Goal: Task Accomplishment & Management: Manage account settings

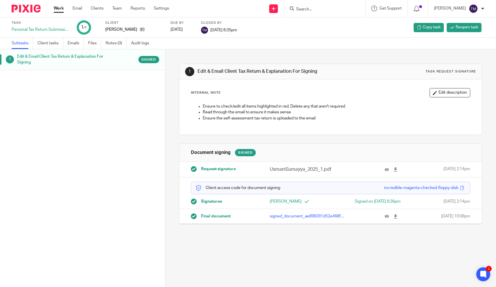
click at [23, 44] on link "Subtasks" at bounding box center [22, 43] width 21 height 11
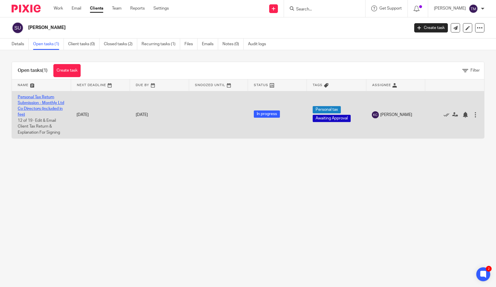
click at [42, 105] on link "Personal Tax Return Submission - Monthly Ltd Co Directors (included in fee)" at bounding box center [41, 106] width 46 height 22
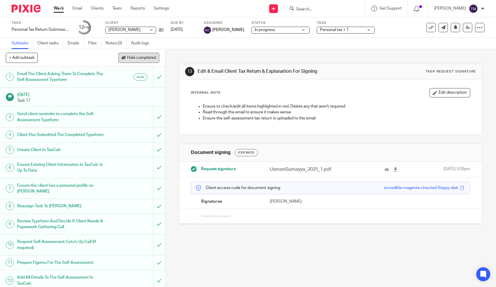
click at [151, 59] on span "Hide completed" at bounding box center [141, 58] width 29 height 5
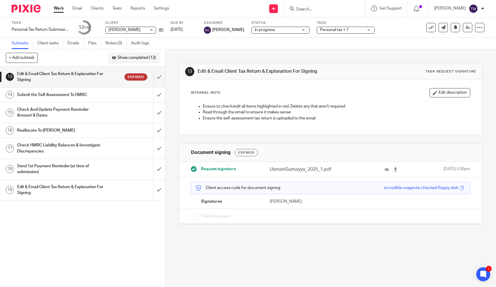
click at [156, 59] on span "Show completed (12)" at bounding box center [136, 58] width 39 height 5
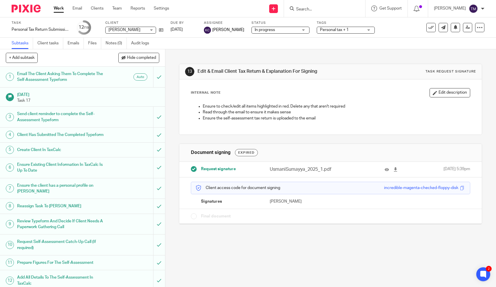
click at [96, 282] on h1 "Add All Details To The Self-Assessment In TaxCalc" at bounding box center [60, 280] width 87 height 15
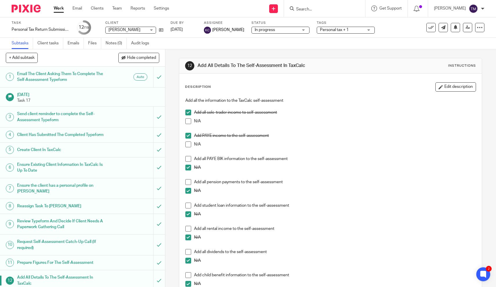
click at [73, 99] on p "Task 17" at bounding box center [88, 101] width 142 height 6
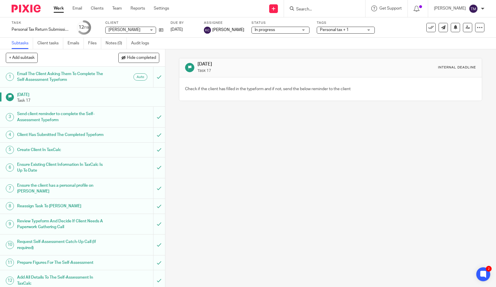
click at [70, 114] on h1 "Send client reminder to complete the Self-Assessment Typeform" at bounding box center [60, 117] width 87 height 15
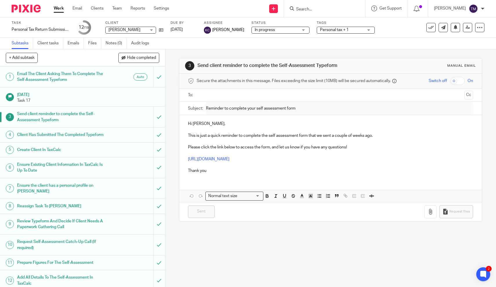
click at [58, 10] on link "Work" at bounding box center [59, 9] width 10 height 6
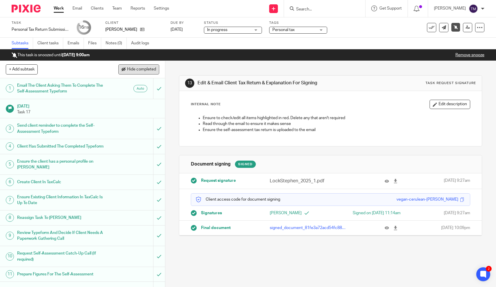
click at [145, 68] on span "Hide completed" at bounding box center [141, 69] width 29 height 5
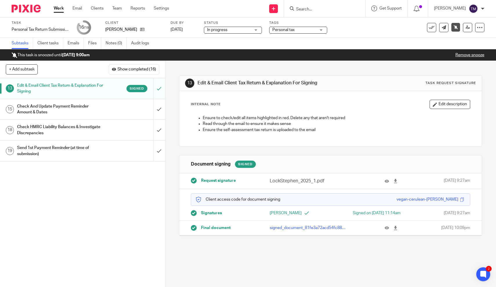
click at [113, 89] on div "Signed" at bounding box center [126, 88] width 44 height 7
click at [101, 107] on h1 "Check And Update Payment Reminder Amount & Dates" at bounding box center [60, 109] width 87 height 15
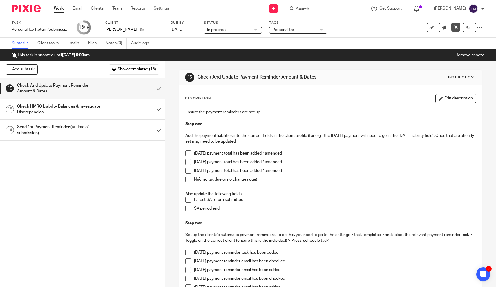
click at [106, 108] on div "Check HMRC Liability Balances & Investigate Discrepancies" at bounding box center [82, 109] width 130 height 15
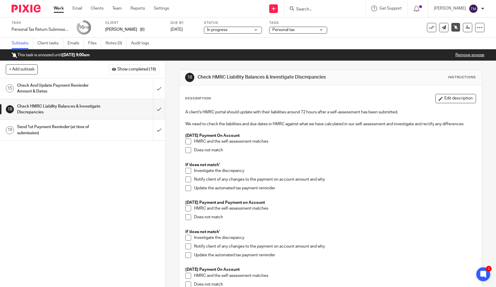
click at [111, 125] on div "Send 1st Payment Reminder (at time of submission)" at bounding box center [82, 130] width 130 height 15
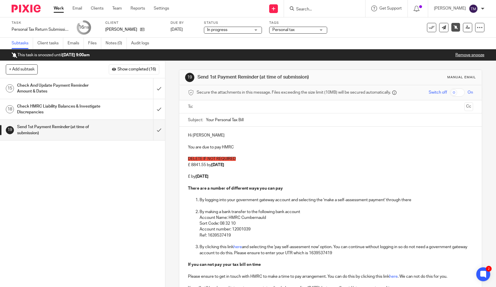
click at [106, 90] on div "Check And Update Payment Reminder Amount & Dates" at bounding box center [82, 88] width 130 height 15
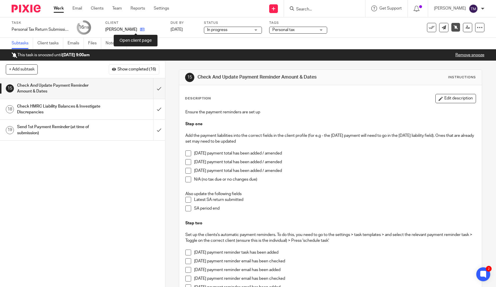
click at [140, 29] on icon at bounding box center [142, 29] width 4 height 4
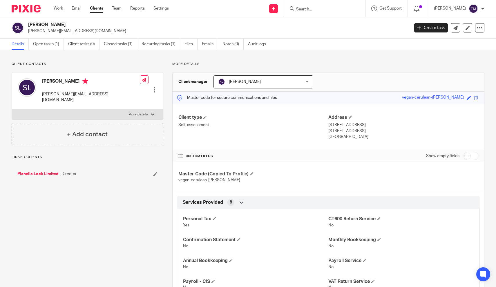
click at [341, 179] on div "Master Code (Copied To Profile) vegan-cerulean-[PERSON_NAME]" at bounding box center [328, 177] width 311 height 30
click at [53, 44] on link "Open tasks (1)" at bounding box center [48, 44] width 31 height 11
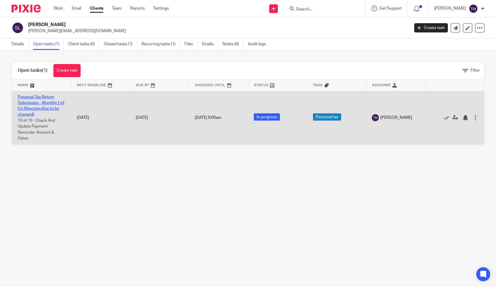
click at [41, 103] on link "Personal Tax Return Submission - Monthly Ltd Co Directors (fee to be charged)" at bounding box center [41, 106] width 46 height 22
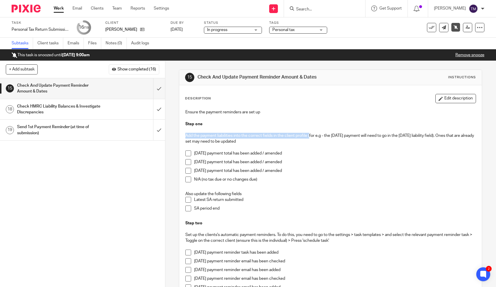
drag, startPoint x: 309, startPoint y: 136, endPoint x: 185, endPoint y: 135, distance: 124.1
click at [185, 135] on div "Ensure the payment reminders are set up Step one Add the payment liabilities in…" at bounding box center [330, 206] width 296 height 200
copy p "Add the payment liabilities into the correct fields in the client profile ("
click at [142, 68] on span "Show completed (16)" at bounding box center [136, 69] width 39 height 5
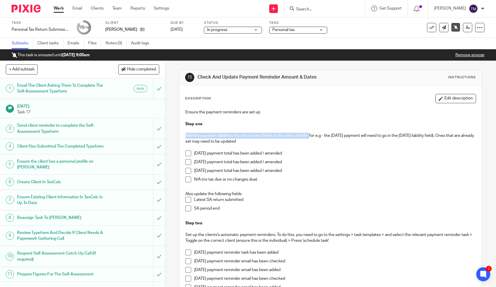
click at [87, 129] on h1 "Send client reminder to complete the Self-Assessment Typeform" at bounding box center [60, 128] width 87 height 15
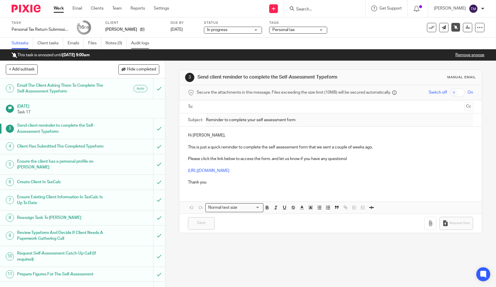
click at [141, 41] on link "Audit logs" at bounding box center [142, 43] width 22 height 11
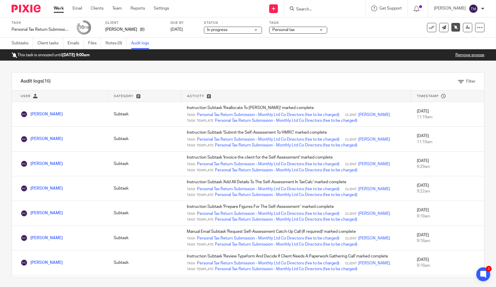
click at [289, 83] on div "Filter" at bounding box center [227, 82] width 496 height 6
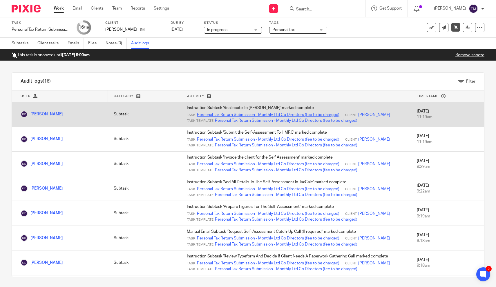
click at [279, 115] on link "Personal Tax Return Submission - Monthly Ltd Co Directors (fee to be charged)" at bounding box center [268, 115] width 142 height 6
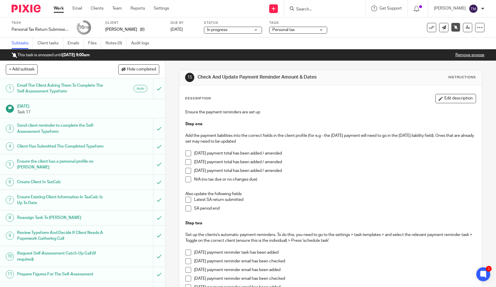
click at [172, 204] on div "15 Check And Update Payment Reminder Amount & Dates Instructions Description Ed…" at bounding box center [330, 174] width 331 height 226
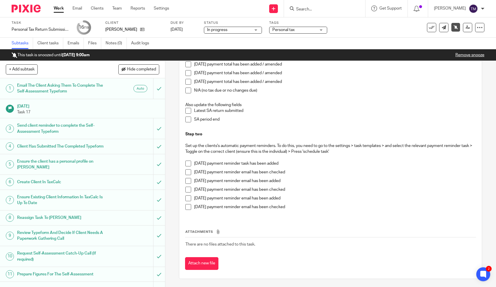
scroll to position [89, 0]
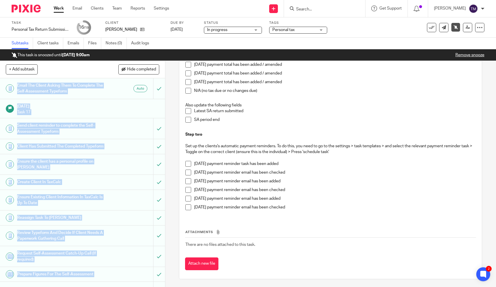
drag, startPoint x: 80, startPoint y: 69, endPoint x: 93, endPoint y: 287, distance: 217.9
click at [93, 270] on div "+ Add subtask Hide completed Cancel + Add 1 Email The Client Asking Them To Com…" at bounding box center [82, 165] width 165 height 209
click at [123, 93] on div "Email The Client Asking Them To Complete The Self-Assessment Typeform Auto" at bounding box center [82, 88] width 130 height 15
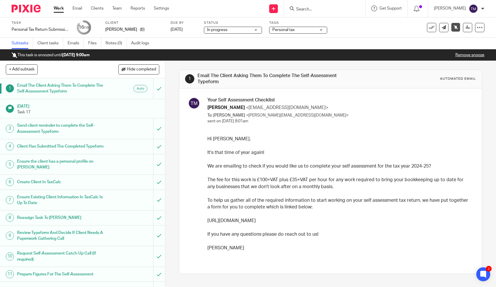
drag, startPoint x: 64, startPoint y: 68, endPoint x: 157, endPoint y: 287, distance: 237.8
click at [157, 270] on div "+ Add subtask Hide completed Cancel + Add 1 Email The Client Asking Them To Com…" at bounding box center [82, 165] width 165 height 209
click at [113, 93] on div "Email The Client Asking Them To Complete The Self-Assessment Typeform Auto" at bounding box center [82, 88] width 130 height 15
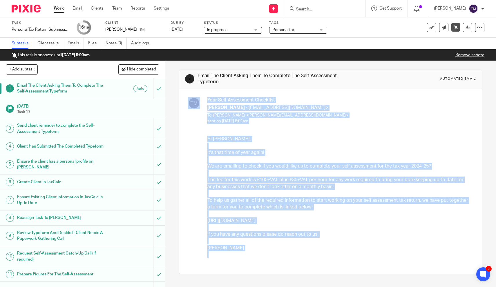
drag, startPoint x: 171, startPoint y: 106, endPoint x: 298, endPoint y: 279, distance: 214.5
click at [298, 279] on div "1 Email The Client Asking Them To Complete The Self-Assessment Typeform Automat…" at bounding box center [330, 174] width 331 height 226
click at [135, 72] on button "Hide completed" at bounding box center [138, 69] width 41 height 10
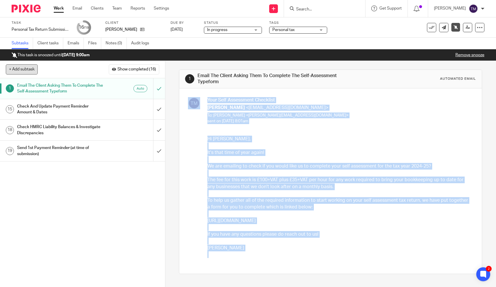
click at [21, 71] on button "+ Add subtask" at bounding box center [22, 69] width 32 height 10
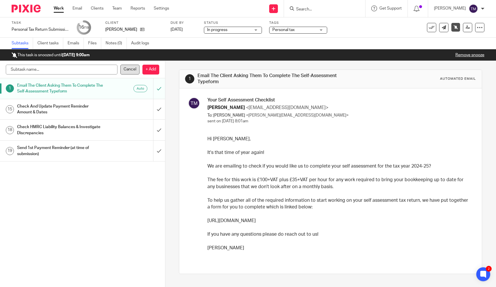
click at [125, 74] on p "Cancel" at bounding box center [129, 70] width 19 height 10
click at [122, 69] on span "Show completed (16)" at bounding box center [136, 69] width 39 height 5
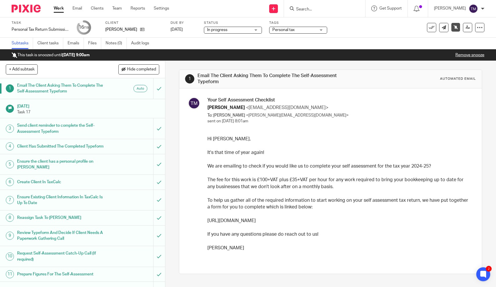
click at [119, 113] on p "Task 17" at bounding box center [88, 112] width 142 height 6
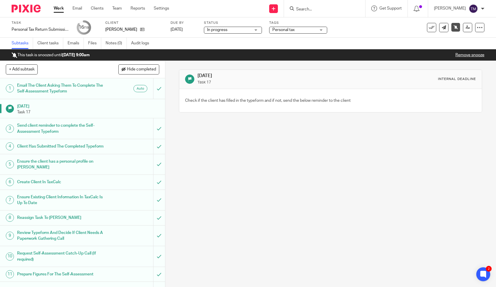
drag, startPoint x: 65, startPoint y: 70, endPoint x: 85, endPoint y: 287, distance: 217.8
click at [85, 270] on div "+ Add subtask Hide completed Cancel + Add 1 Email The Client Asking Them To Com…" at bounding box center [82, 165] width 165 height 209
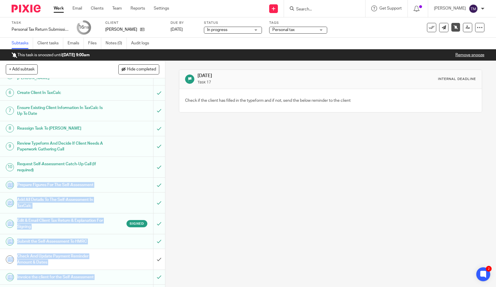
drag, startPoint x: 14, startPoint y: 271, endPoint x: 16, endPoint y: 286, distance: 15.5
click at [16, 286] on div "1 Email The Client Asking Them To Complete The Self-Assessment Typeform Auto 9 …" at bounding box center [82, 182] width 165 height 209
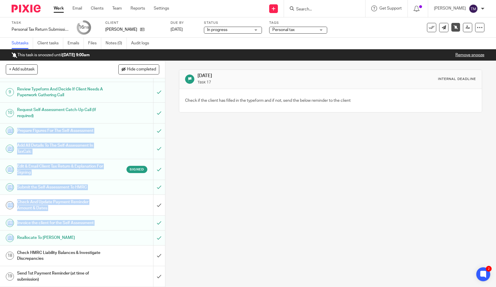
scroll to position [146, 0]
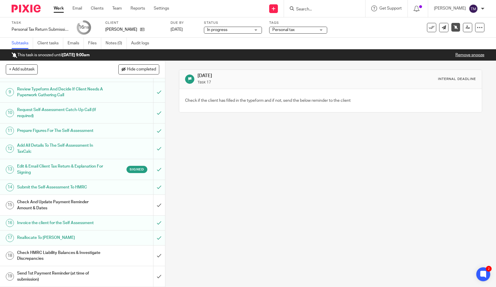
click at [171, 224] on div "9 May 2025 Task 17 Internal deadline Check if the client has filled in the type…" at bounding box center [330, 174] width 331 height 226
click at [140, 31] on icon at bounding box center [142, 29] width 4 height 4
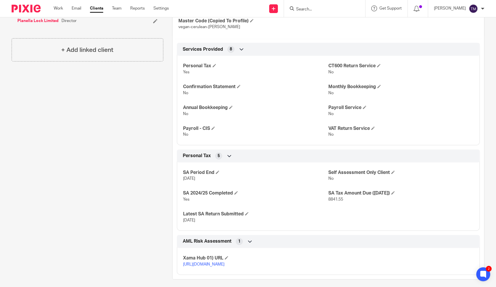
scroll to position [160, 0]
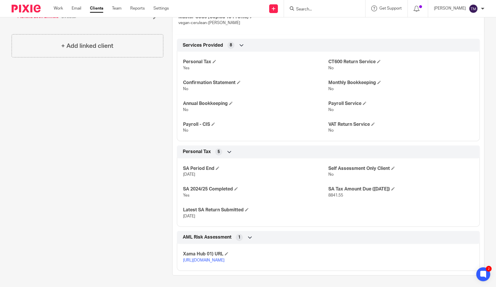
drag, startPoint x: 308, startPoint y: 190, endPoint x: 299, endPoint y: 287, distance: 97.6
click at [299, 287] on div "Client contacts Stephen Lock stephen.lock@zacharyparker.co.uk Edit contact Crea…" at bounding box center [248, 90] width 496 height 394
click at [152, 207] on div "Client contacts Stephen Lock stephen.lock@zacharyparker.co.uk Edit contact Crea…" at bounding box center [83, 90] width 161 height 371
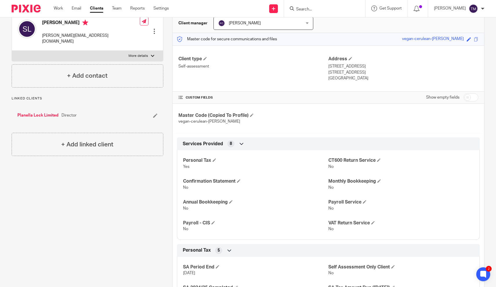
scroll to position [56, 0]
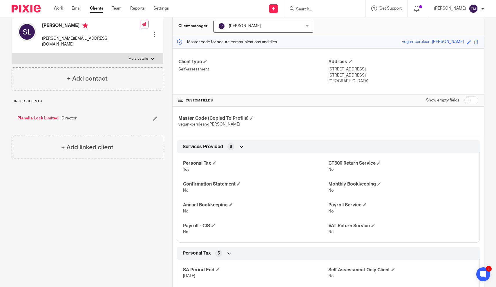
click at [472, 98] on input "checkbox" at bounding box center [470, 100] width 15 height 8
checkbox input "true"
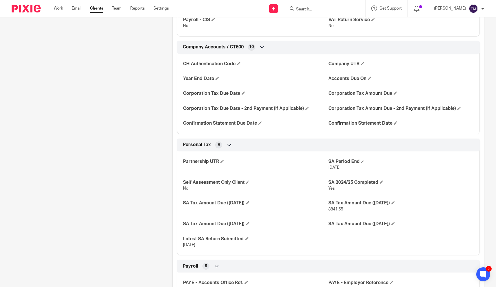
scroll to position [350, 0]
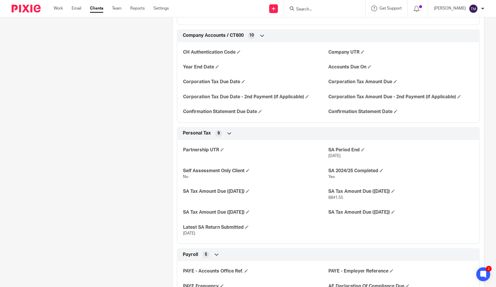
click at [161, 233] on div "Client contacts Stephen Lock stephen.lock@zacharyparker.co.uk Edit contact Crea…" at bounding box center [83, 190] width 161 height 956
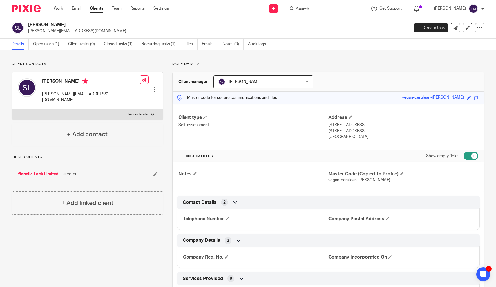
scroll to position [0, 0]
click at [189, 47] on link "Files" at bounding box center [190, 44] width 13 height 11
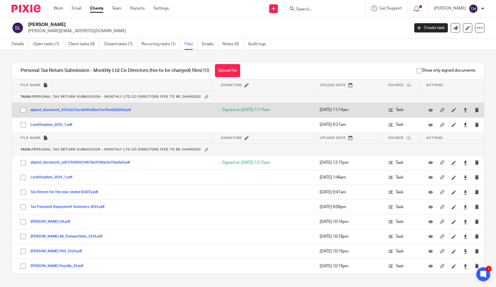
click at [59, 111] on button "signed_document_81fe3a72acd54fc88a47acf0e48d2058.pdf" at bounding box center [82, 110] width 105 height 4
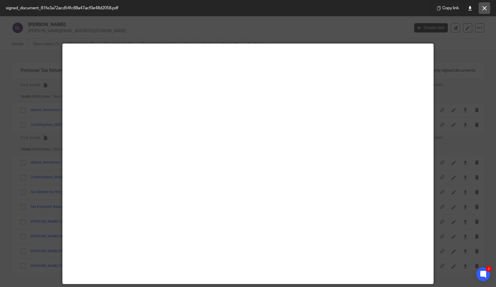
click at [484, 8] on icon at bounding box center [484, 8] width 4 height 4
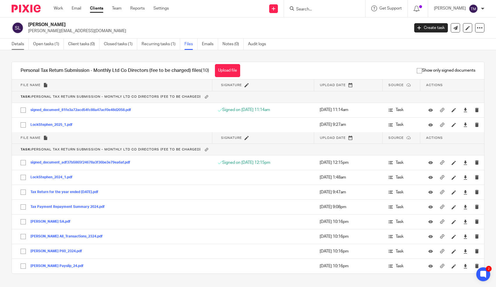
click at [27, 44] on link "Details" at bounding box center [20, 44] width 17 height 11
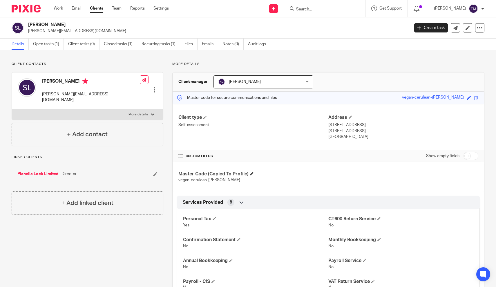
drag, startPoint x: 277, startPoint y: 184, endPoint x: 278, endPoint y: 175, distance: 8.4
click at [278, 184] on div "Master Code (Copied To Profile) vegan-cerulean-[PERSON_NAME]" at bounding box center [328, 177] width 311 height 30
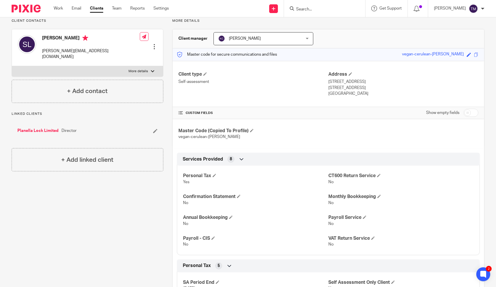
scroll to position [40, 0]
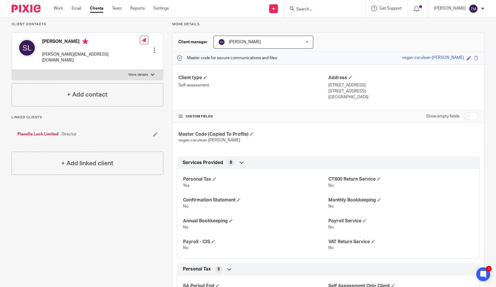
click at [472, 117] on input "checkbox" at bounding box center [470, 116] width 15 height 8
checkbox input "true"
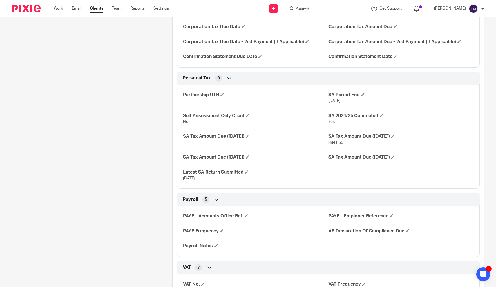
scroll to position [409, 0]
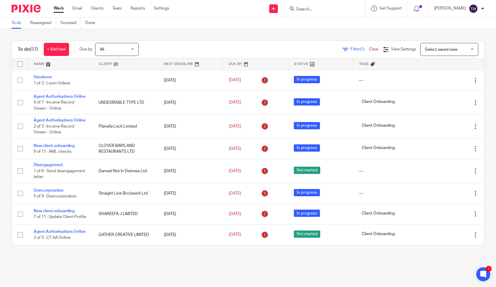
click at [356, 50] on span "Filter (1)" at bounding box center [360, 49] width 18 height 4
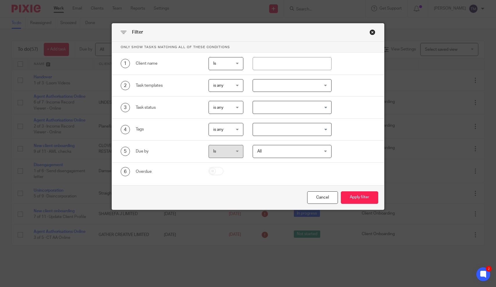
click at [273, 85] on div at bounding box center [292, 85] width 79 height 13
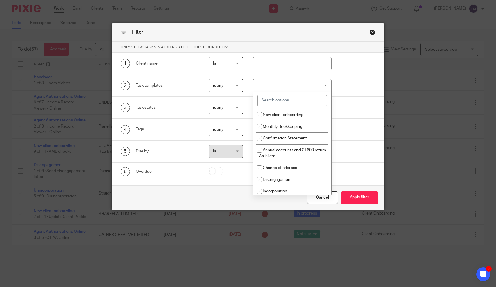
click at [276, 100] on input "search" at bounding box center [292, 100] width 70 height 11
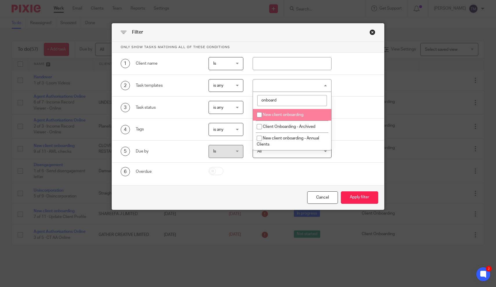
type input "onboard"
click at [257, 115] on input "checkbox" at bounding box center [259, 114] width 11 height 11
checkbox input "true"
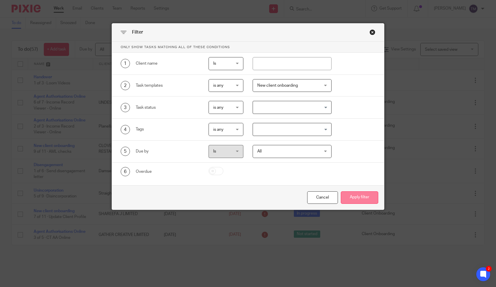
click at [358, 193] on button "Apply filter" at bounding box center [359, 197] width 37 height 12
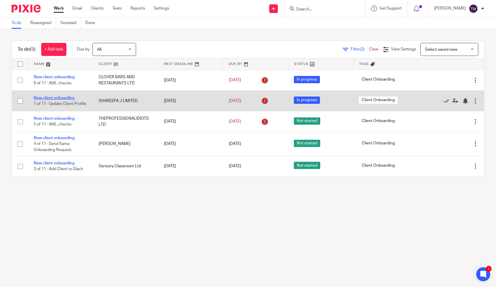
click at [66, 99] on link "New client onboarding" at bounding box center [54, 98] width 41 height 4
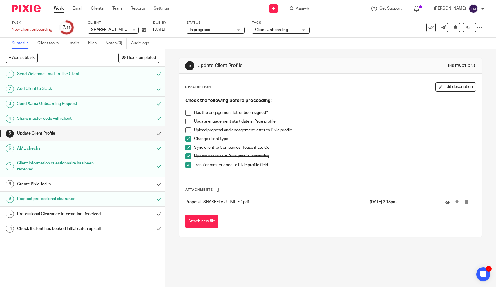
click at [42, 133] on h1 "Update Client Profile" at bounding box center [60, 133] width 87 height 9
click at [44, 182] on h1 "Create Pixie Tasks" at bounding box center [60, 184] width 87 height 9
click at [62, 9] on link "Work" at bounding box center [59, 9] width 10 height 6
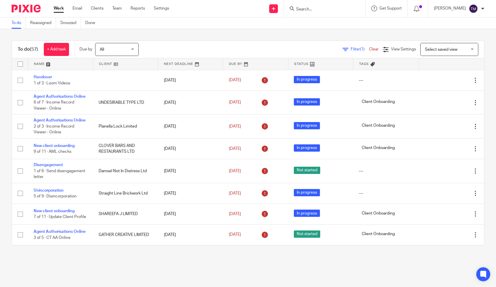
click at [356, 50] on span "Filter (1)" at bounding box center [360, 49] width 18 height 4
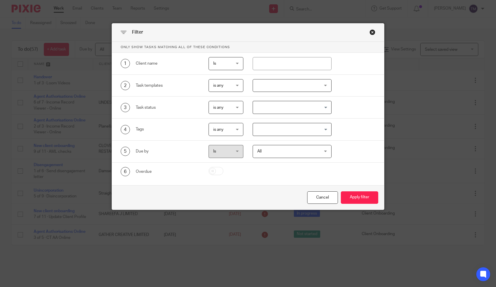
click at [273, 86] on div at bounding box center [292, 85] width 79 height 13
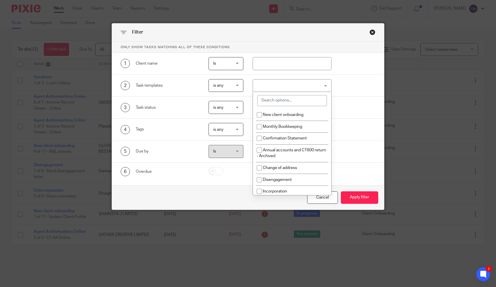
click at [274, 102] on input "search" at bounding box center [292, 100] width 70 height 11
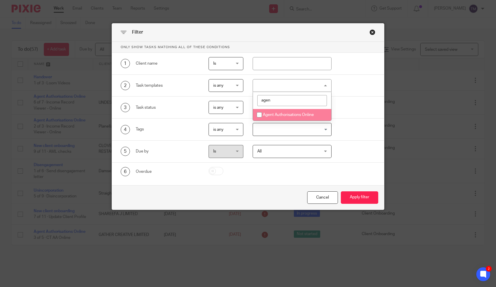
type input "agen"
click at [271, 113] on span "Agent Authorisations Online" at bounding box center [288, 115] width 51 height 4
checkbox input "true"
click at [364, 193] on button "Apply filter" at bounding box center [359, 197] width 37 height 12
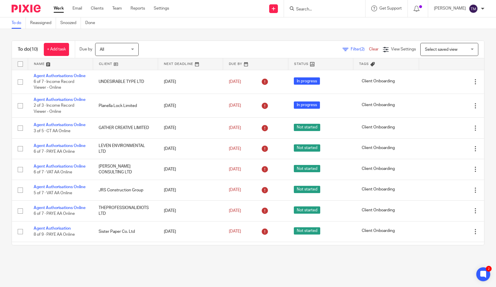
click at [319, 8] on input "Search" at bounding box center [322, 9] width 52 height 5
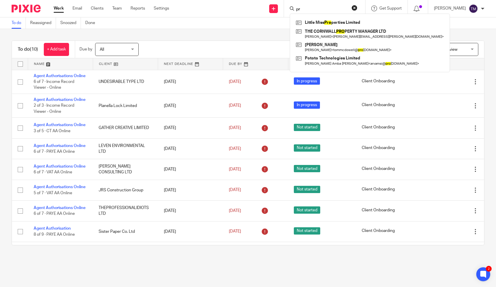
type input "p"
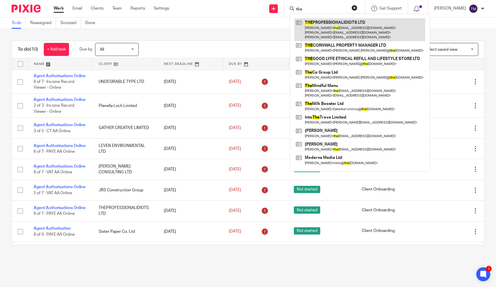
type input "the"
click at [371, 30] on link at bounding box center [359, 29] width 131 height 23
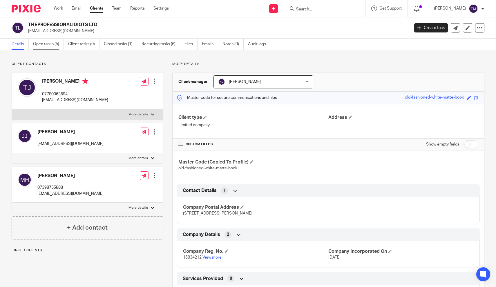
click at [58, 45] on link "Open tasks (5)" at bounding box center [48, 44] width 31 height 11
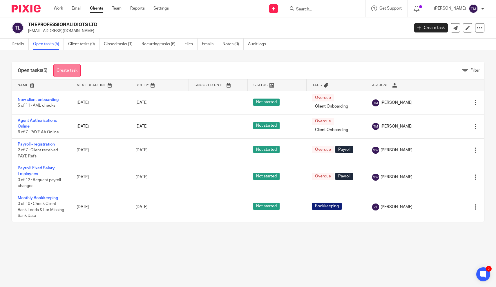
click at [75, 70] on link "Create task" at bounding box center [66, 70] width 27 height 13
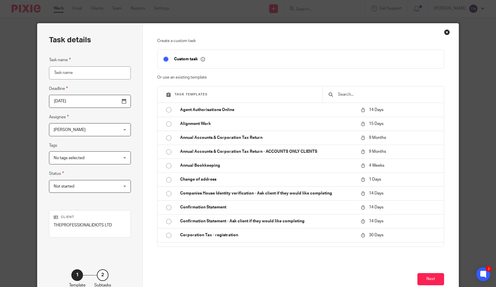
click at [348, 98] on div at bounding box center [382, 94] width 121 height 16
click at [348, 95] on input "text" at bounding box center [387, 94] width 100 height 6
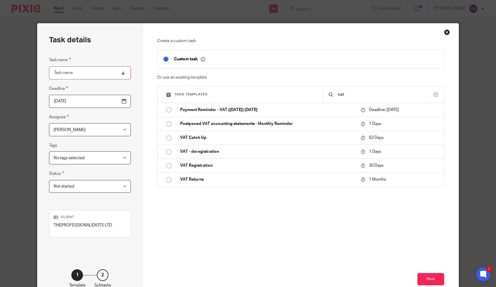
type input "vat"
click at [446, 34] on div "Close this dialog window" at bounding box center [447, 32] width 6 height 6
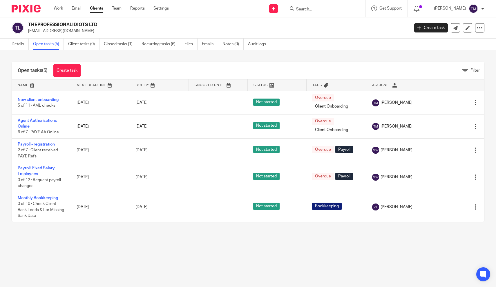
click at [312, 8] on input "Search" at bounding box center [322, 9] width 52 height 5
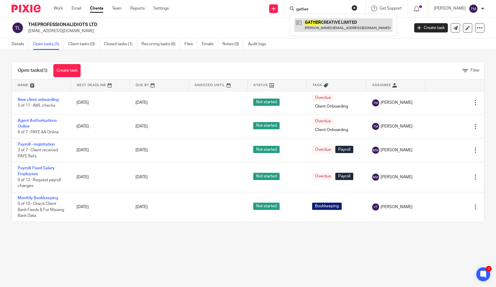
type input "gather"
click at [337, 27] on link at bounding box center [343, 24] width 98 height 13
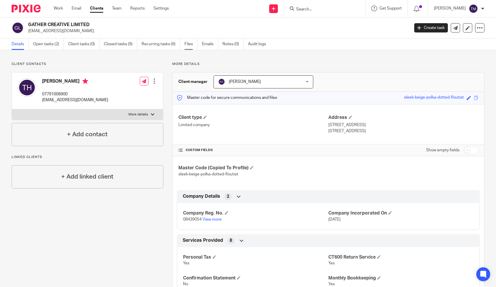
click at [191, 46] on link "Files" at bounding box center [190, 44] width 13 height 11
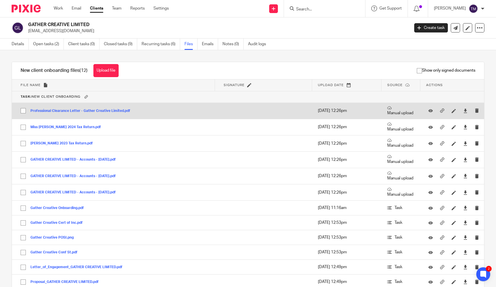
click at [78, 111] on button "Professional Clearance Letter - Gather Creative Limited.pdf" at bounding box center [82, 111] width 104 height 4
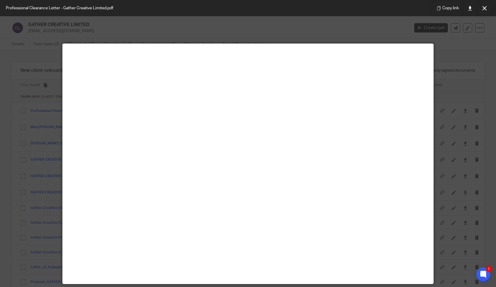
click at [183, 108] on main at bounding box center [248, 164] width 371 height 240
click at [485, 10] on icon at bounding box center [484, 8] width 4 height 4
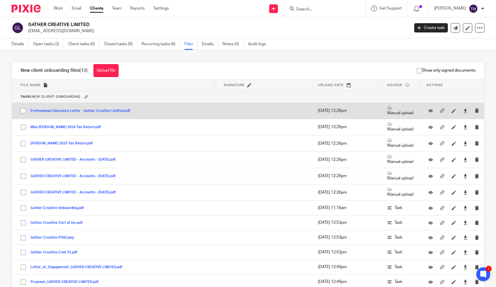
click at [107, 113] on button "Professional Clearance Letter - Gather Creative Limited.pdf" at bounding box center [82, 111] width 104 height 4
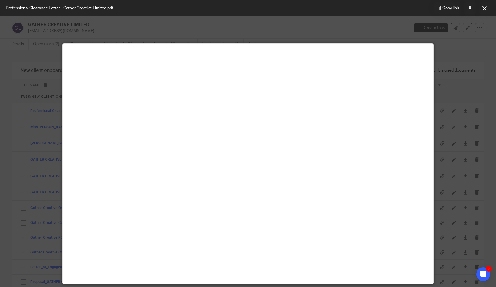
click at [137, 112] on main at bounding box center [248, 164] width 371 height 240
click at [483, 10] on button at bounding box center [485, 8] width 12 height 12
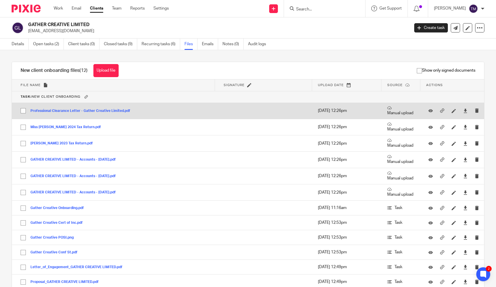
click at [66, 109] on button "Professional Clearance Letter - Gather Creative Limited.pdf" at bounding box center [82, 111] width 104 height 4
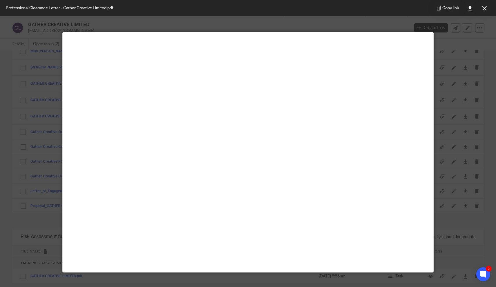
scroll to position [23, 0]
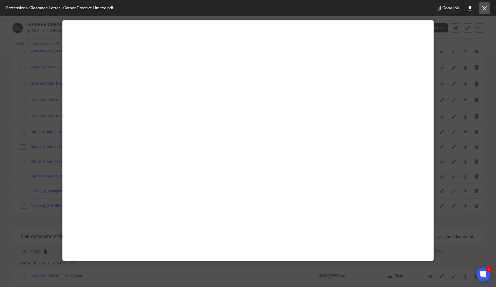
click at [487, 9] on button at bounding box center [485, 8] width 12 height 12
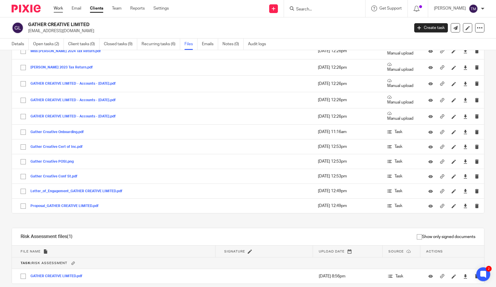
click at [61, 9] on link "Work" at bounding box center [58, 9] width 9 height 6
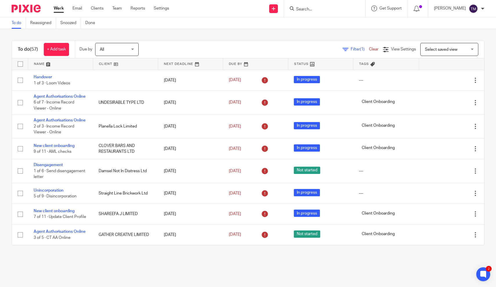
click at [306, 10] on input "Search" at bounding box center [322, 9] width 52 height 5
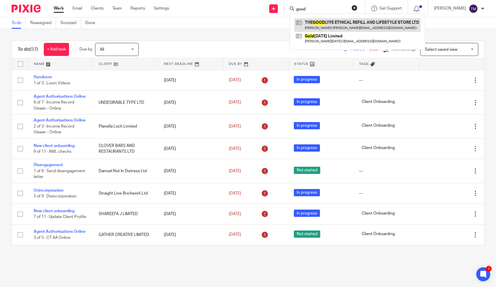
type input "good"
click at [361, 27] on link at bounding box center [357, 24] width 126 height 13
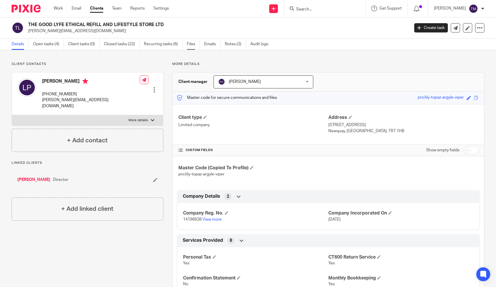
click at [191, 48] on link "Files" at bounding box center [193, 44] width 13 height 11
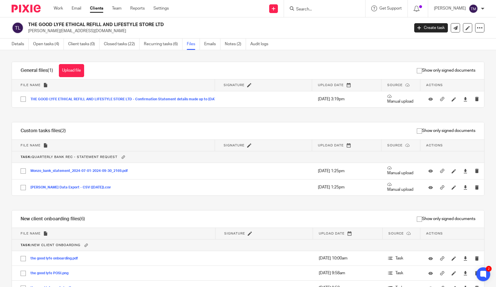
click at [57, 44] on link "Open tasks (4)" at bounding box center [48, 44] width 31 height 11
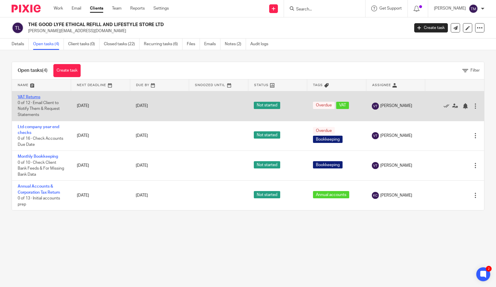
click at [37, 98] on link "VAT Returns" at bounding box center [29, 97] width 23 height 4
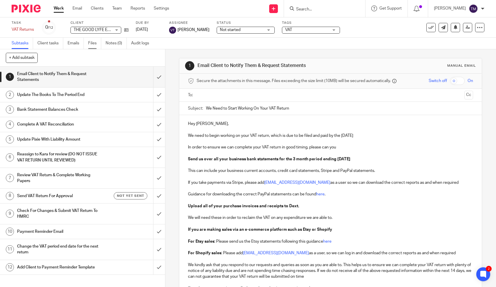
click at [94, 42] on link "Files" at bounding box center [94, 43] width 13 height 11
